Goal: Information Seeking & Learning: Learn about a topic

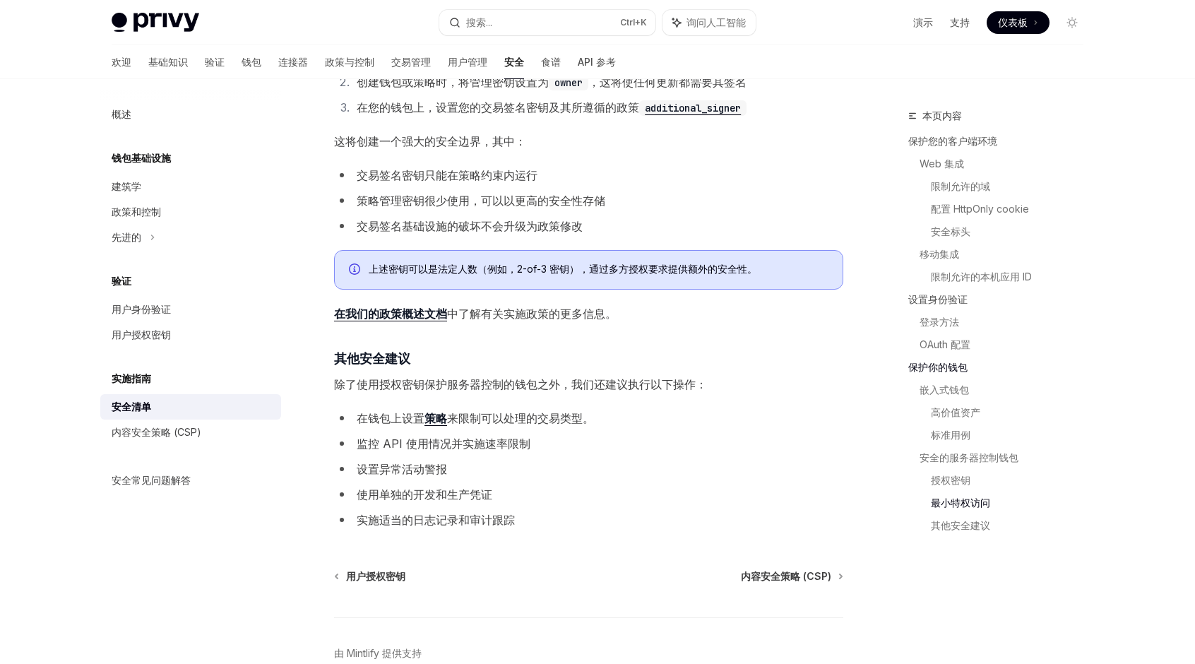
scroll to position [2737, 0]
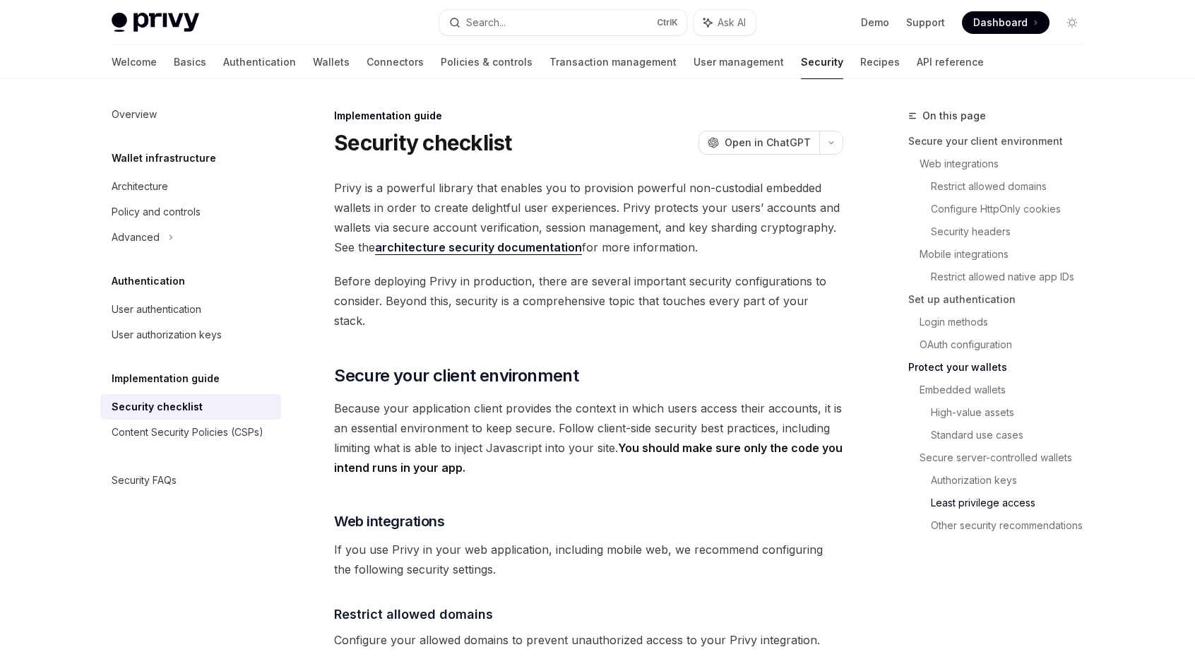
scroll to position [2737, 0]
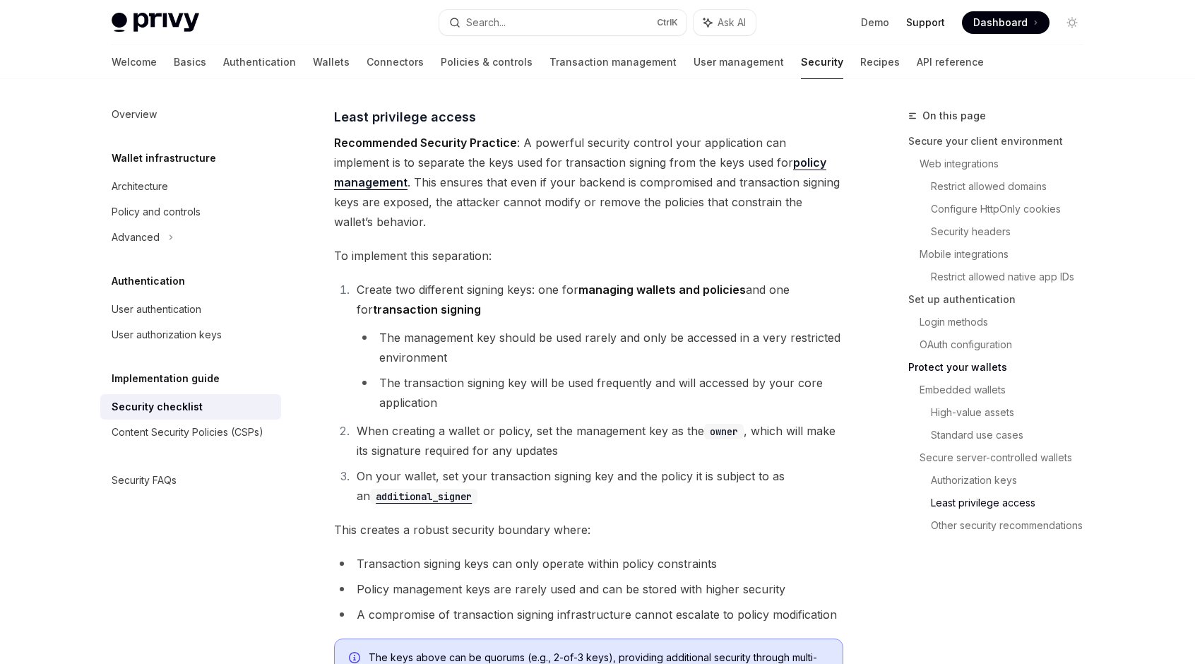
click at [936, 24] on link "Support" at bounding box center [925, 23] width 39 height 14
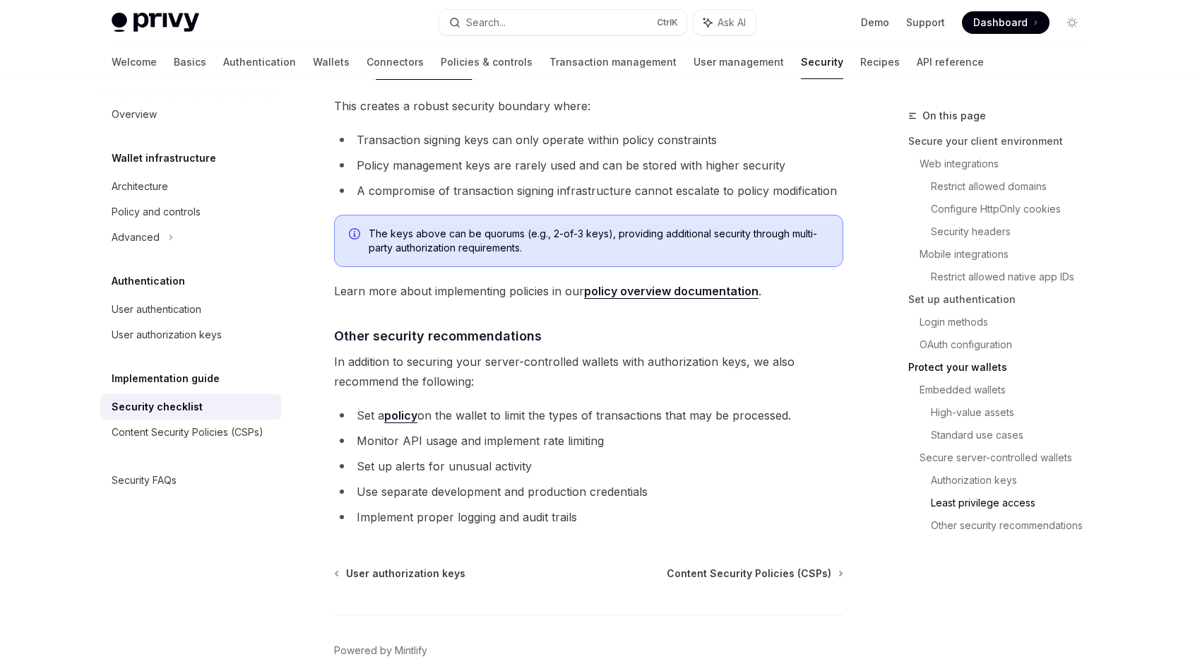
scroll to position [3172, 0]
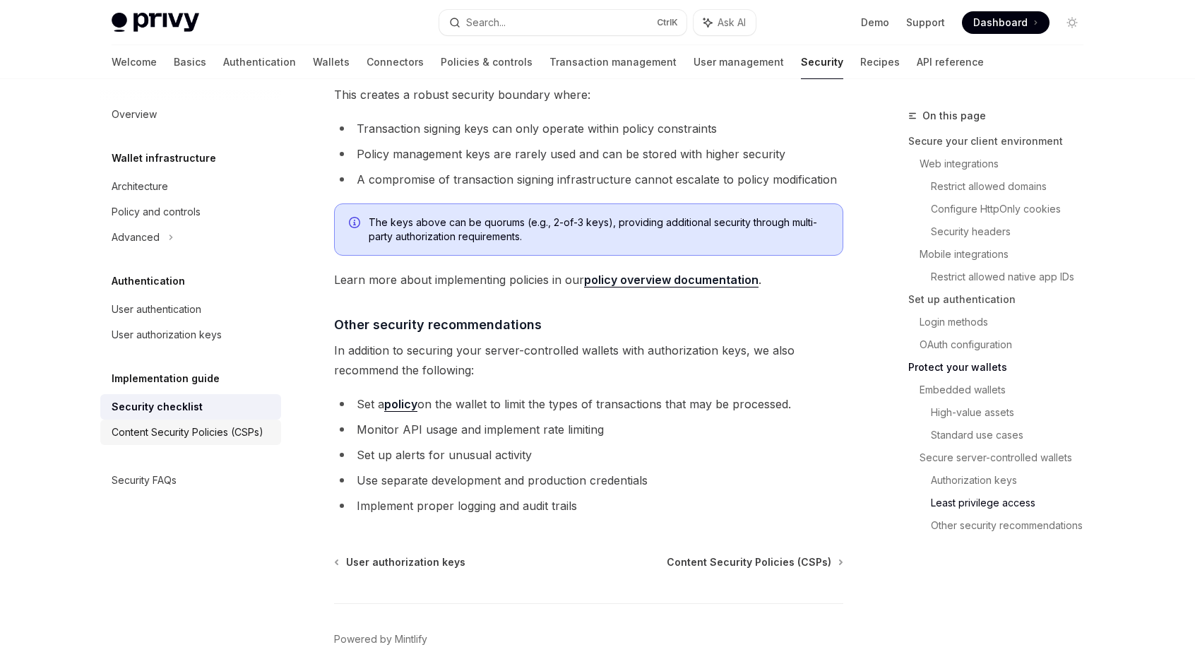
click at [159, 429] on div "Content Security Policies (CSPs)" at bounding box center [188, 432] width 152 height 17
type textarea "*"
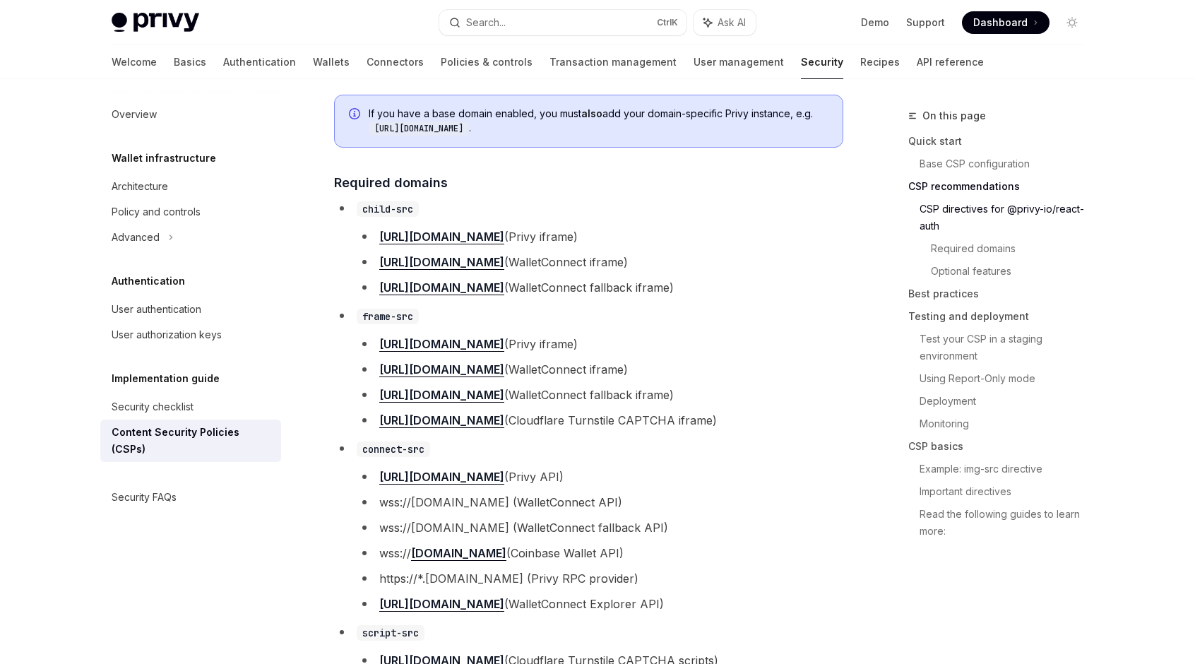
scroll to position [1200, 0]
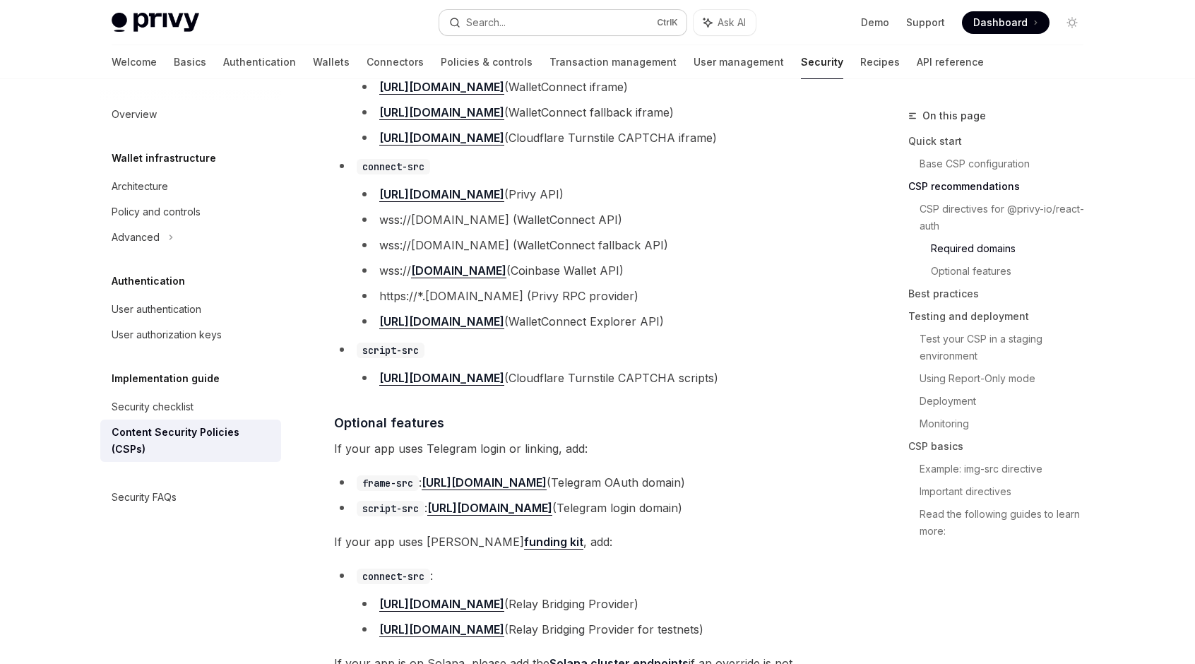
click at [558, 25] on button "Search... Ctrl K" at bounding box center [562, 22] width 247 height 25
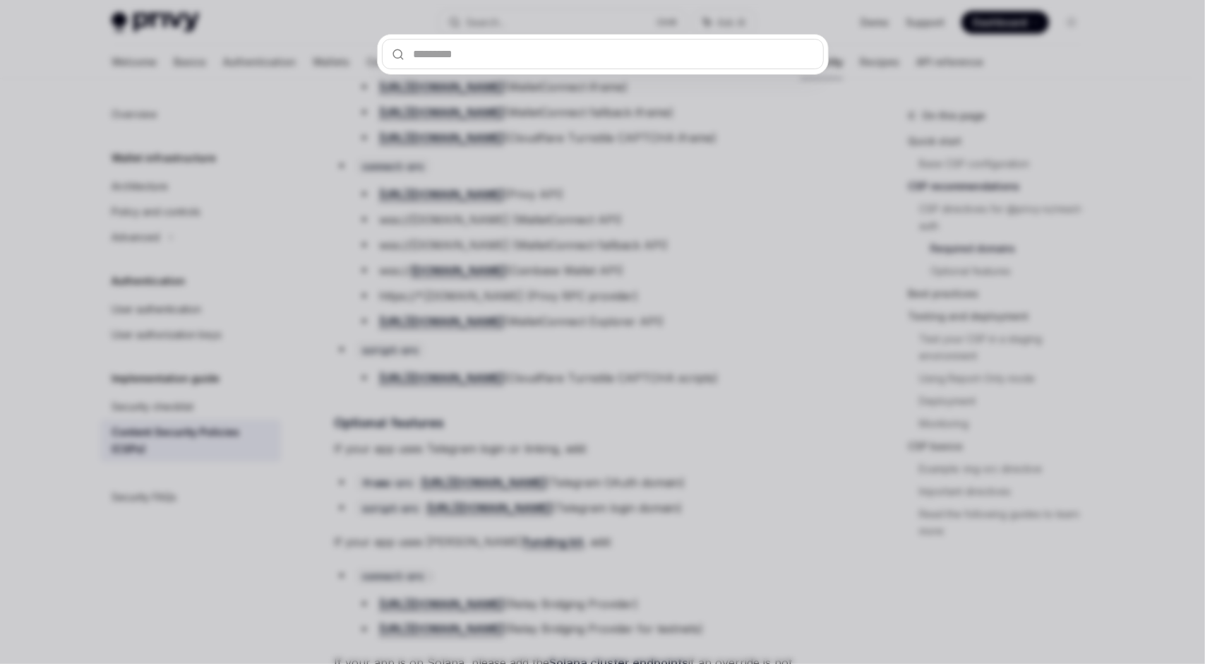
type input "**********"
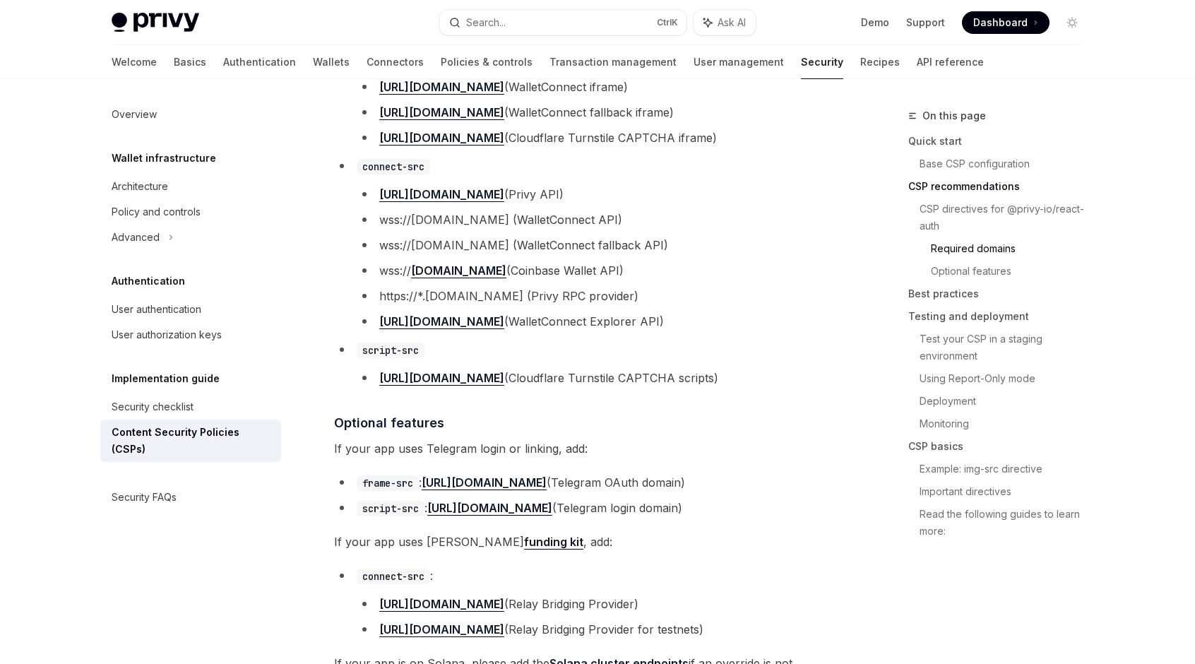
type textarea "*"
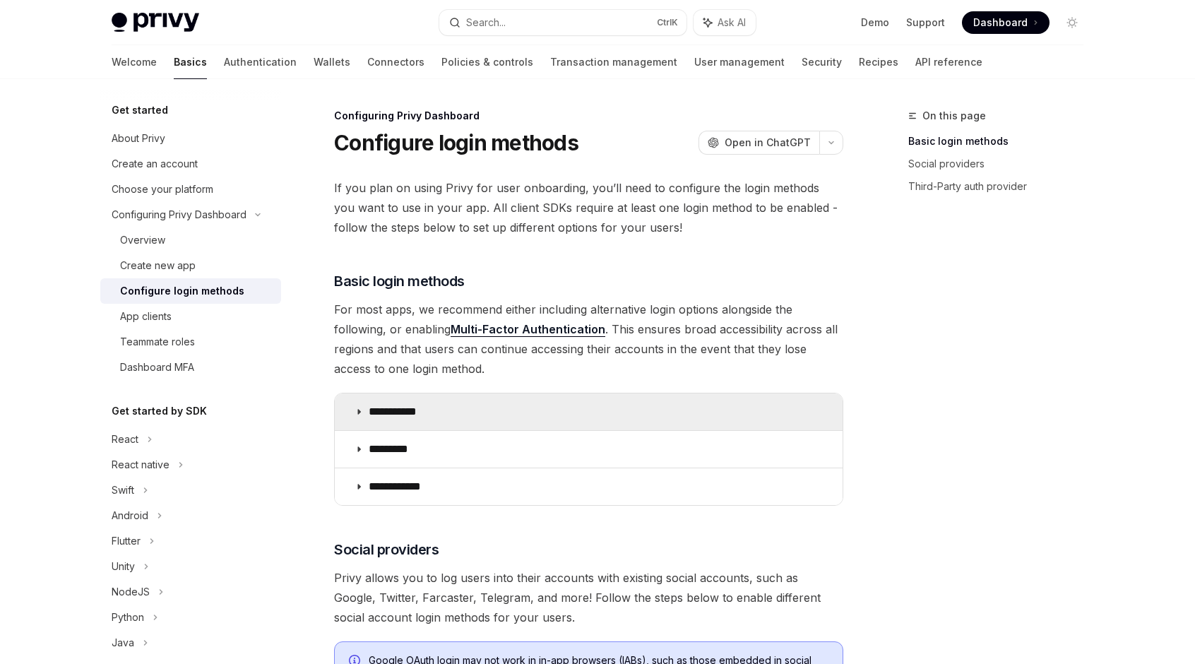
click at [472, 414] on summary "**********" at bounding box center [589, 411] width 508 height 37
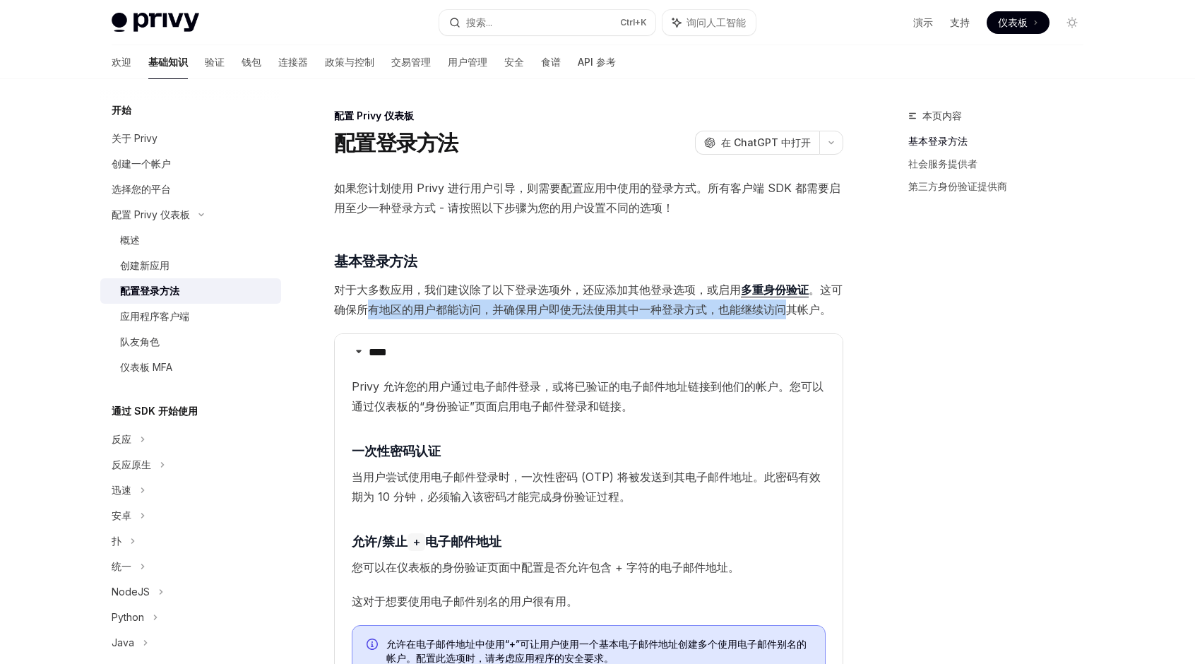
drag, startPoint x: 364, startPoint y: 310, endPoint x: 789, endPoint y: 310, distance: 425.0
click at [789, 310] on font "。这可确保所有地区的用户都能访问，并确保用户即使无法使用其中一种登录方式，也能继续访问其帐户。" at bounding box center [588, 299] width 508 height 34
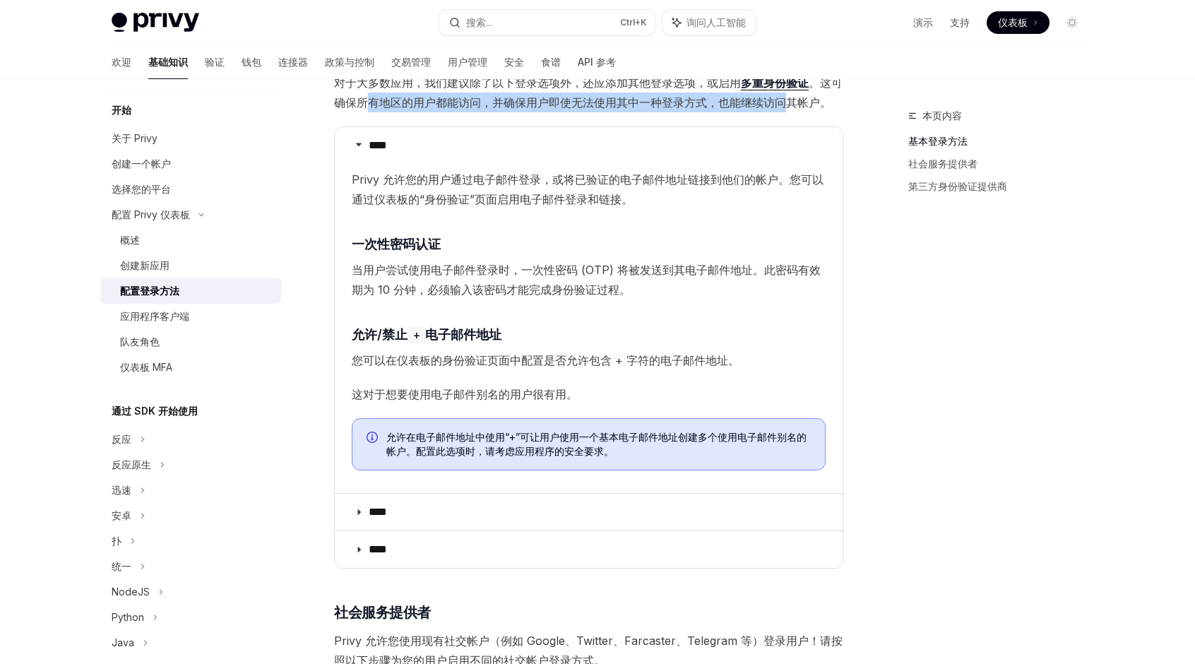
scroll to position [66, 0]
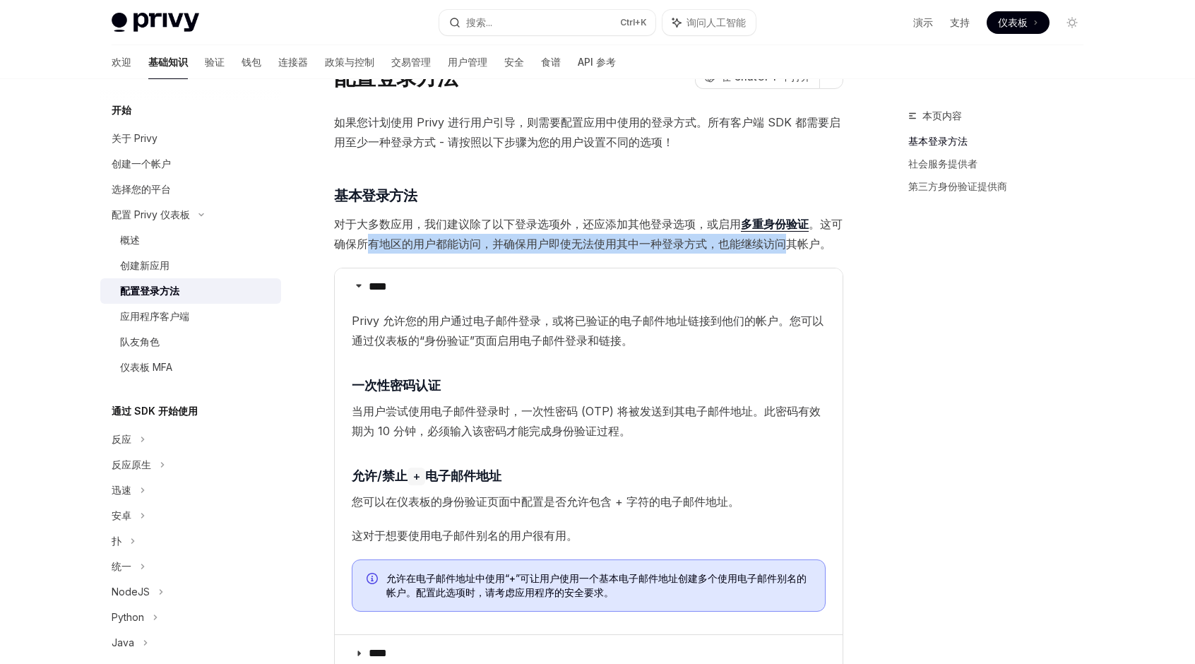
click at [514, 319] on font "Privy 允许您的用户通过电子邮件登录，或将已验证的电子邮件地址链接到他们的帐户。您可以通过仪表板的“身份验证”页面启用电子邮件登录和链接。" at bounding box center [588, 330] width 472 height 34
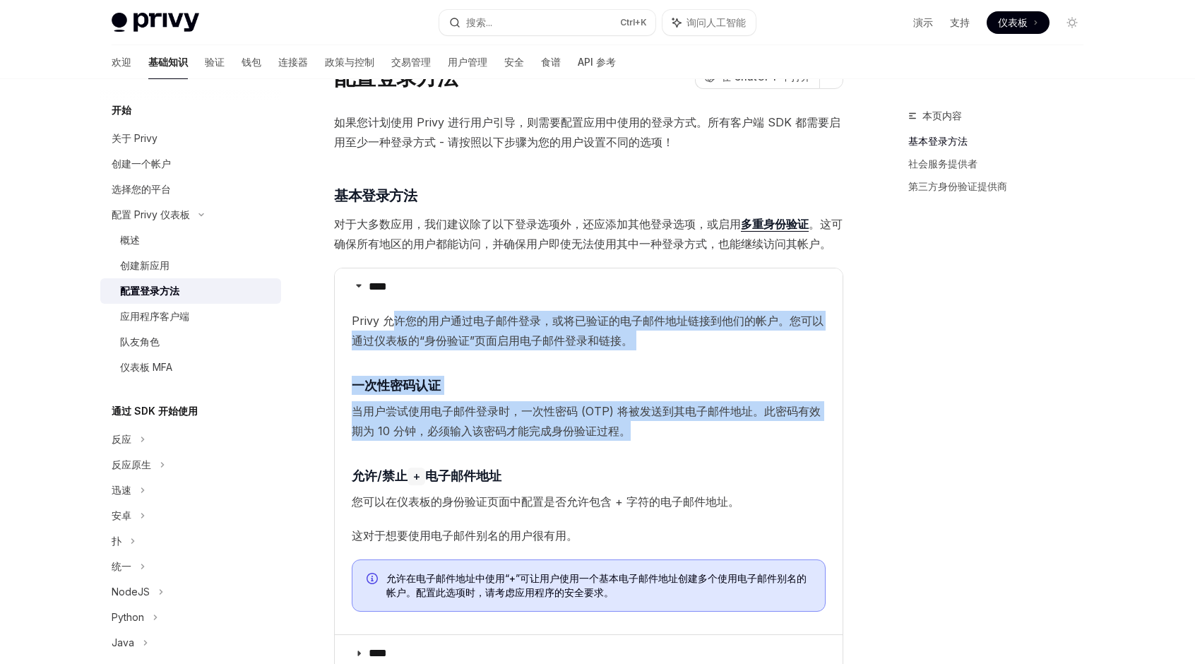
drag, startPoint x: 394, startPoint y: 314, endPoint x: 763, endPoint y: 433, distance: 387.2
click at [763, 433] on children "Privy 允许您的用户通过电子邮件登录，或将已验证的电子邮件地址链接到他们的帐户。您可以通过仪表板的“身份验证”页面启用电子邮件登录和链接。 ​ 一次性密码…" at bounding box center [589, 467] width 474 height 312
click at [687, 433] on span "当用户尝试使用电子邮件登录时，一次性密码 (OTP) 将被发送到其电子邮件地址。此密码有效期为 10 分钟，必须输入该密码才能完成身份验证过程。" at bounding box center [589, 421] width 474 height 40
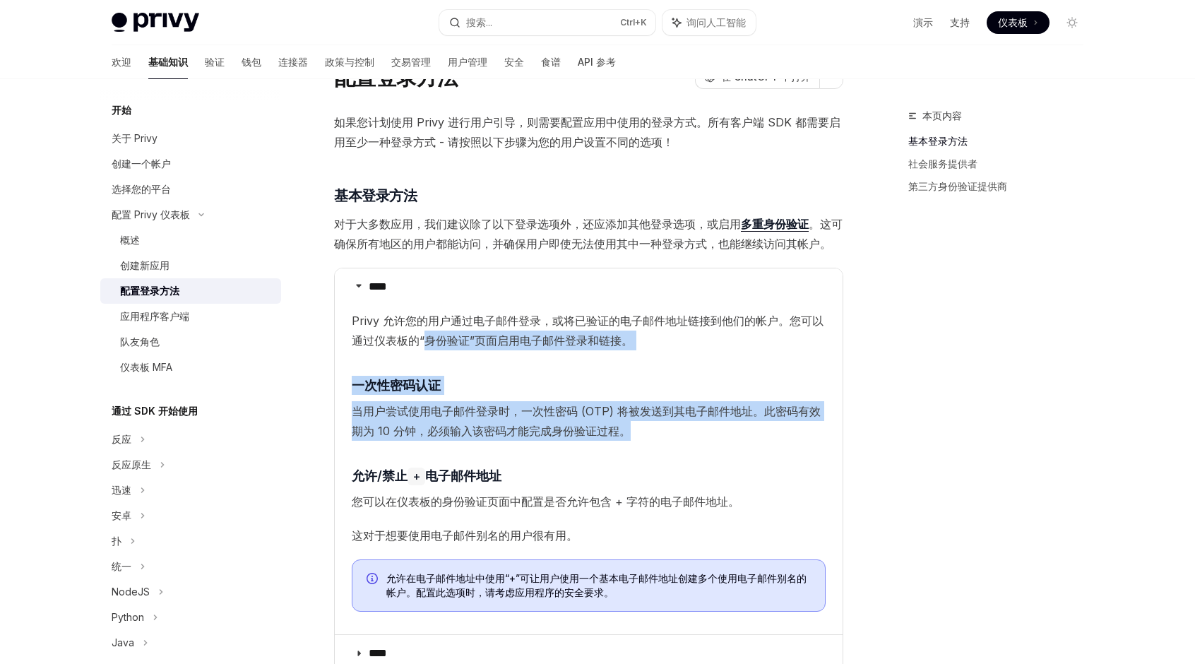
drag, startPoint x: 713, startPoint y: 437, endPoint x: 421, endPoint y: 347, distance: 305.7
click at [421, 347] on children "Privy 允许您的用户通过电子邮件登录，或将已验证的电子邮件地址链接到他们的帐户。您可以通过仪表板的“身份验证”页面启用电子邮件登录和链接。 ​ 一次性密码…" at bounding box center [589, 467] width 474 height 312
click at [543, 350] on children "Privy 允许您的用户通过电子邮件登录，或将已验证的电子邮件地址链接到他们的帐户。您可以通过仪表板的“身份验证”页面启用电子邮件登录和链接。 ​ 一次性密码…" at bounding box center [589, 467] width 474 height 312
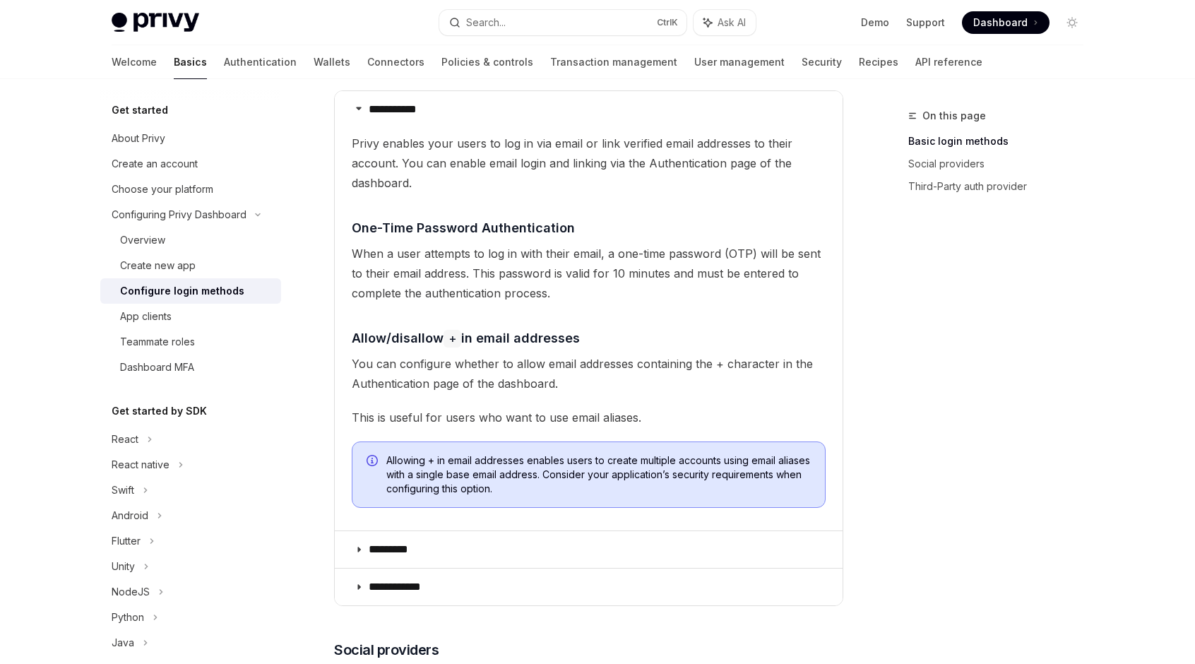
scroll to position [232, 0]
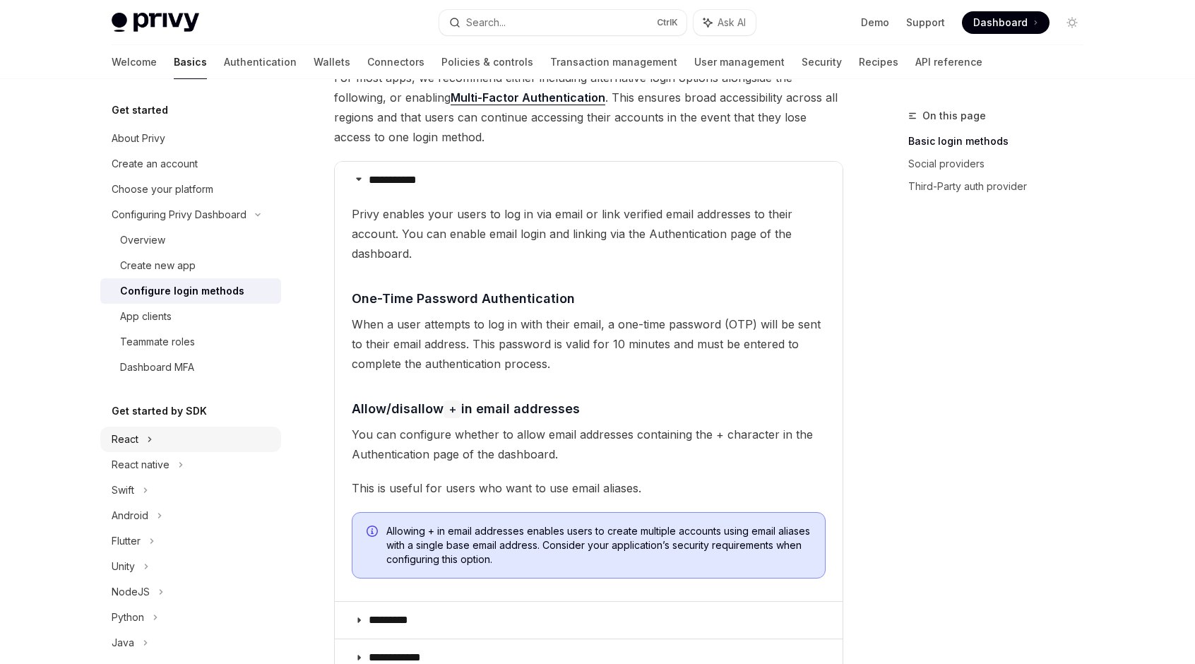
click at [126, 436] on div "React" at bounding box center [125, 439] width 27 height 17
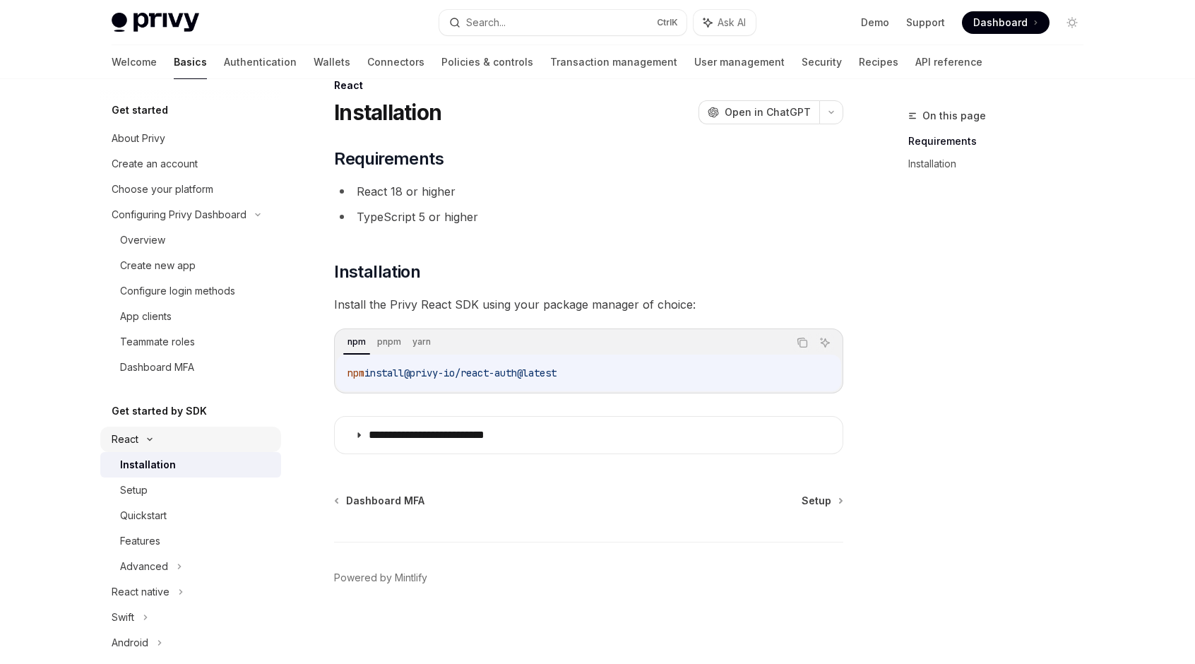
scroll to position [29, 0]
click at [165, 489] on div "Setup" at bounding box center [196, 490] width 153 height 17
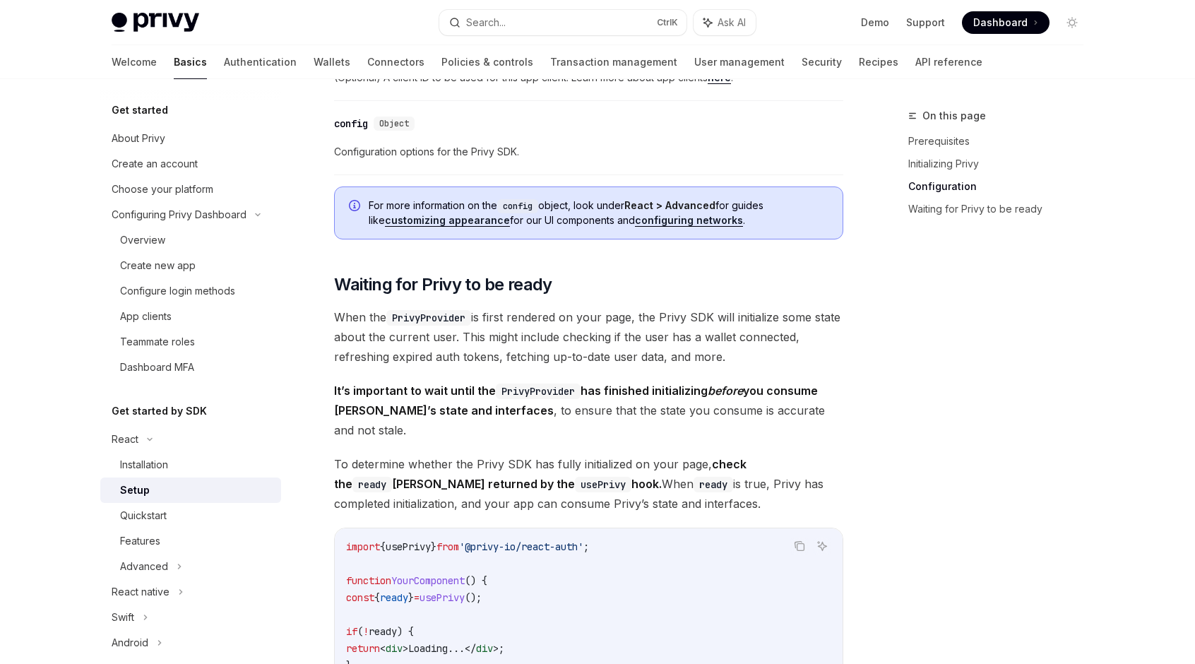
scroll to position [1017, 0]
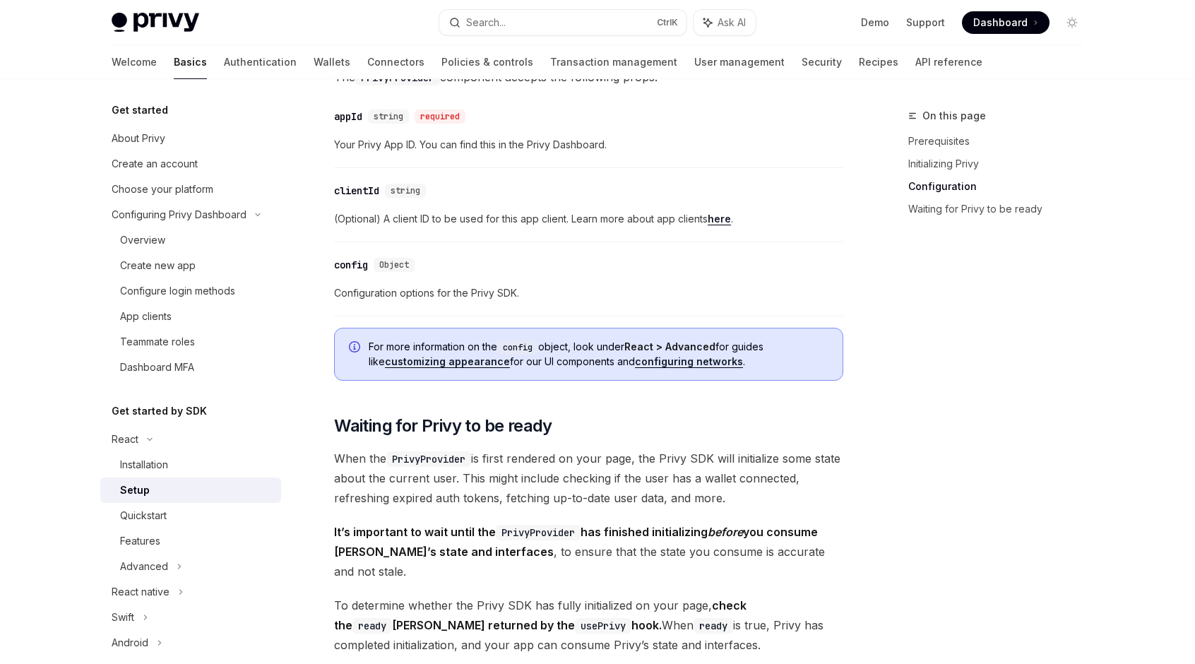
click at [448, 355] on link "customizing appearance" at bounding box center [447, 361] width 125 height 13
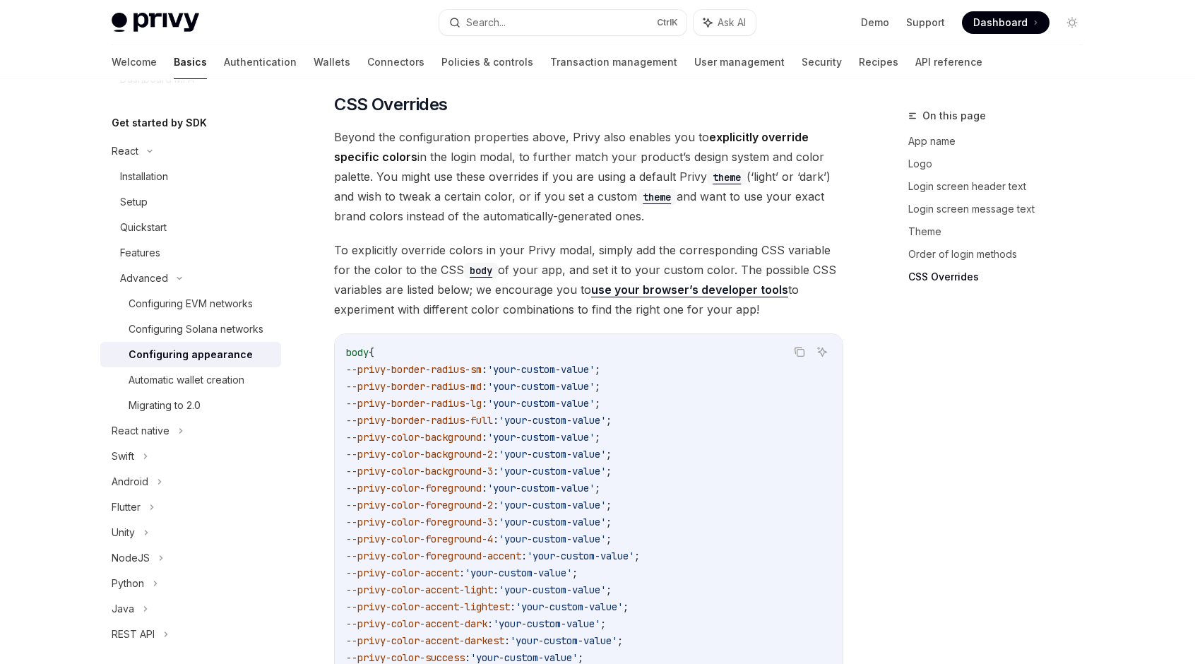
scroll to position [3546, 0]
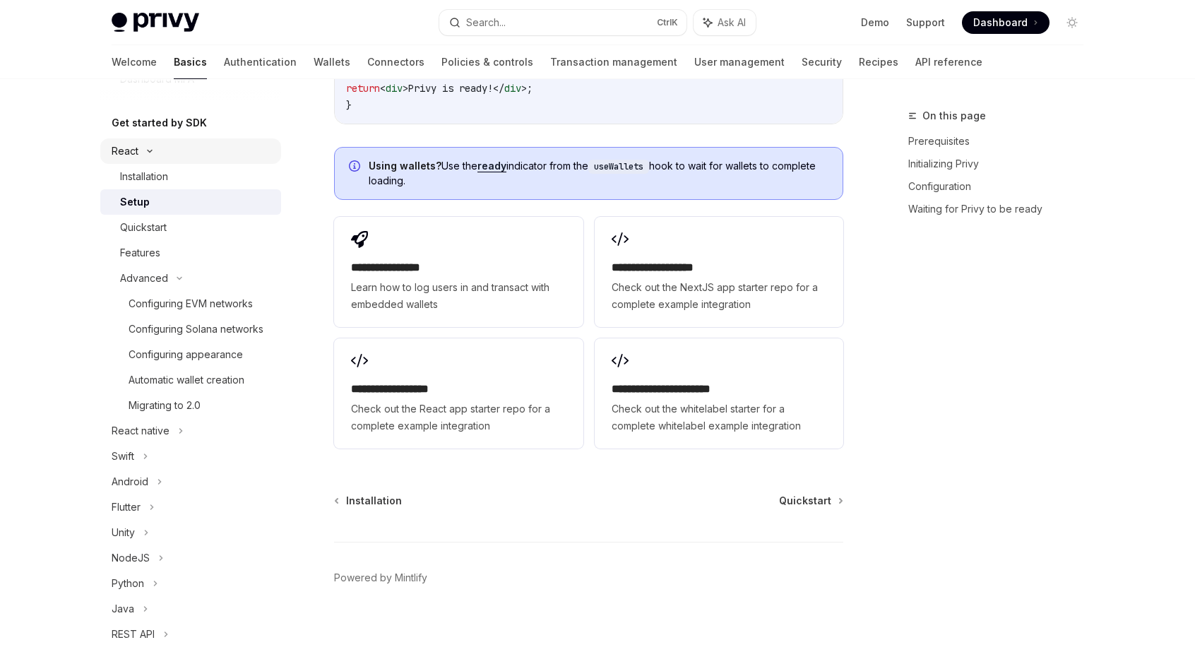
scroll to position [1762, 0]
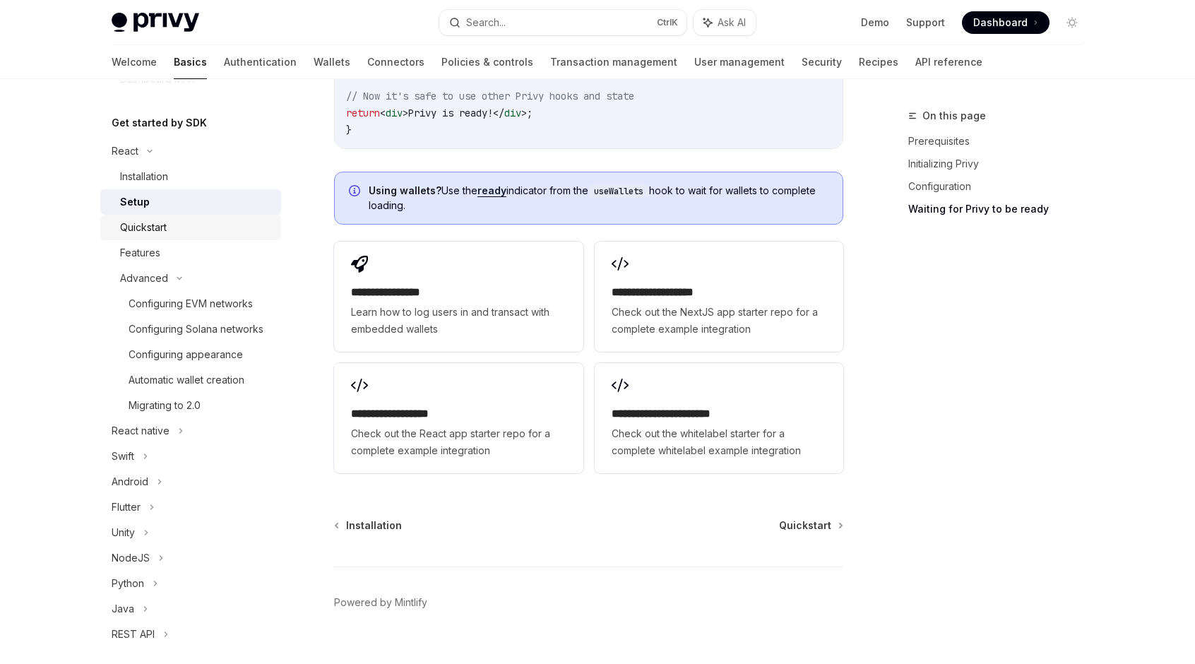
click at [155, 237] on link "Quickstart" at bounding box center [190, 227] width 181 height 25
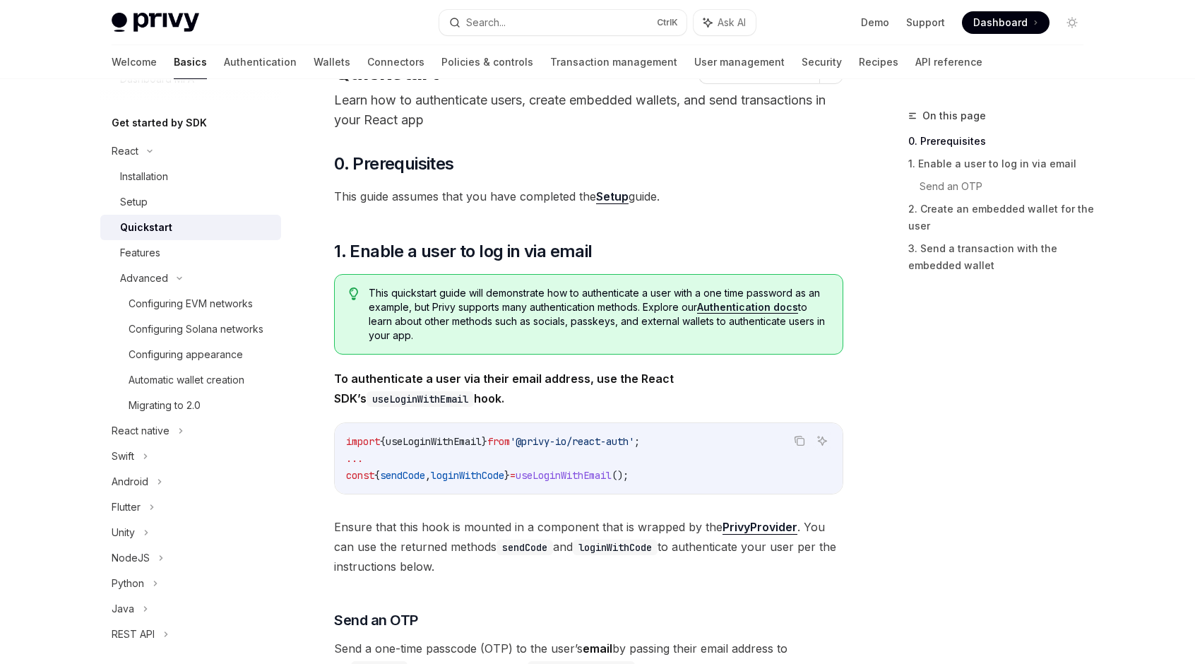
scroll to position [141, 0]
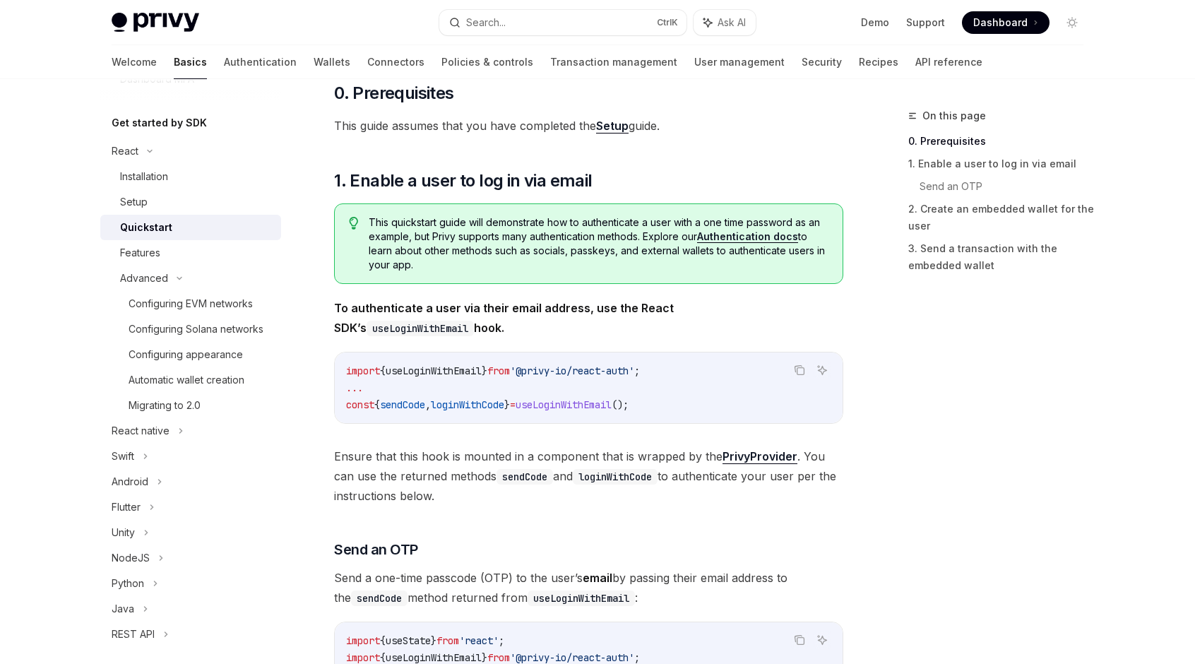
click at [767, 235] on link "Authentication docs" at bounding box center [747, 236] width 101 height 13
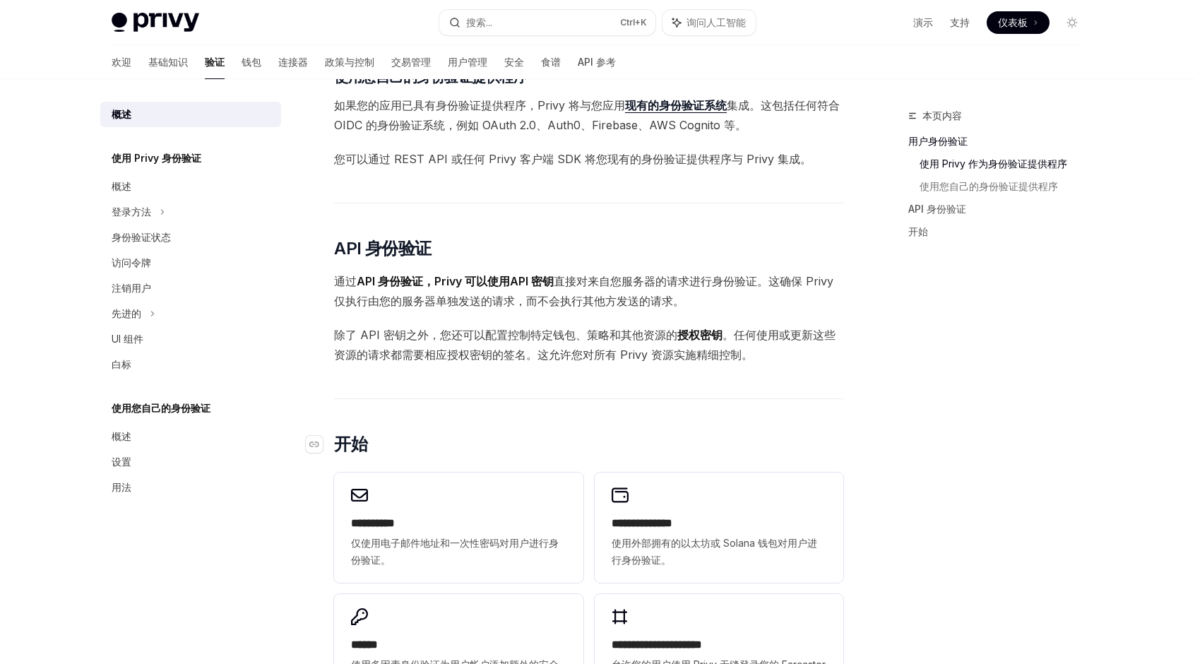
scroll to position [706, 0]
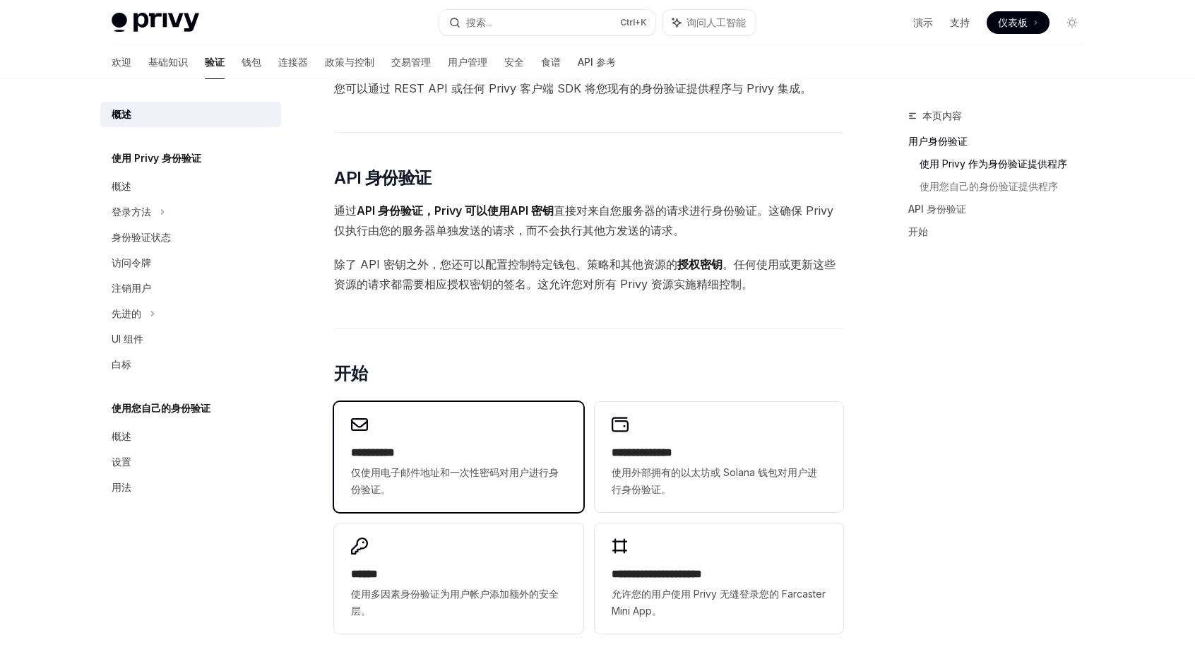
click at [395, 455] on font "**********" at bounding box center [373, 452] width 44 height 11
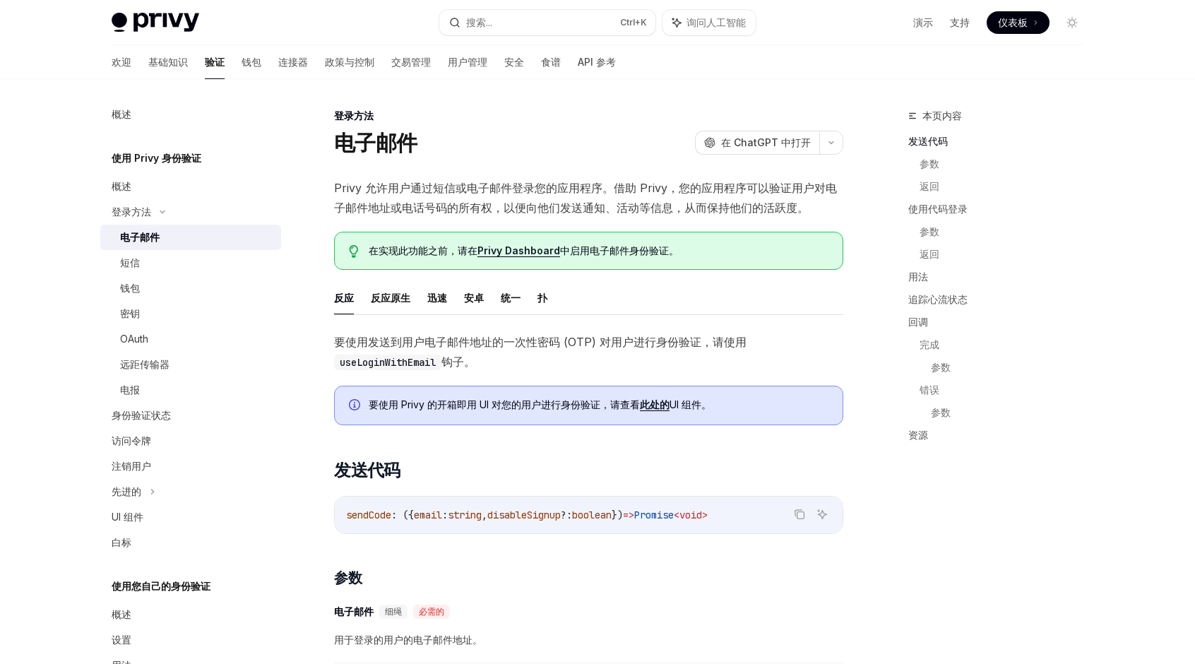
type textarea "*"
